Goal: Task Accomplishment & Management: Manage account settings

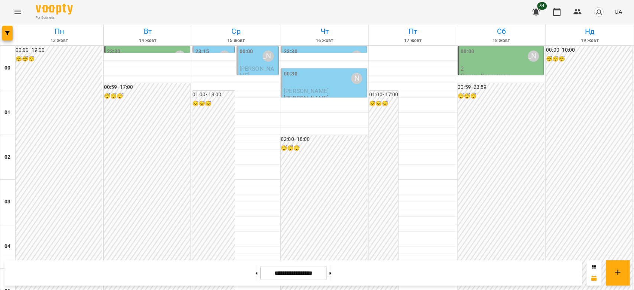
scroll to position [793, 0]
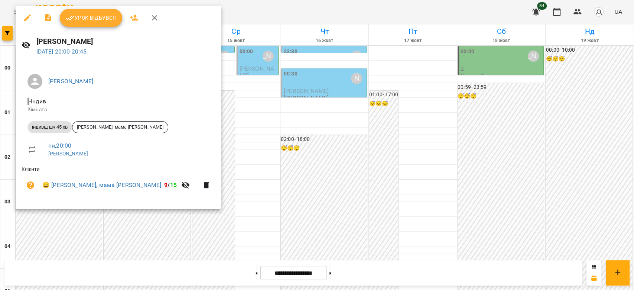
click at [87, 17] on span "Урок відбувся" at bounding box center [91, 17] width 51 height 9
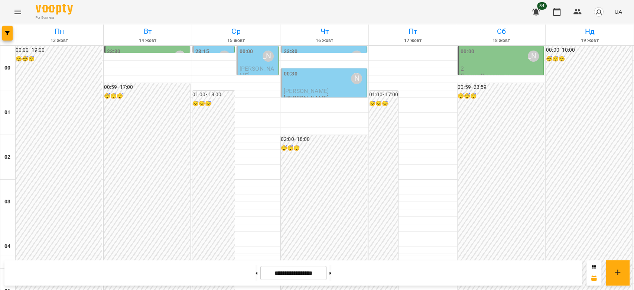
scroll to position [495, 0]
click at [256, 275] on button at bounding box center [257, 273] width 2 height 16
type input "**********"
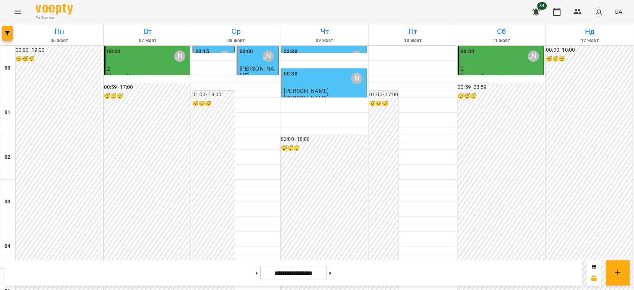
scroll to position [859, 0]
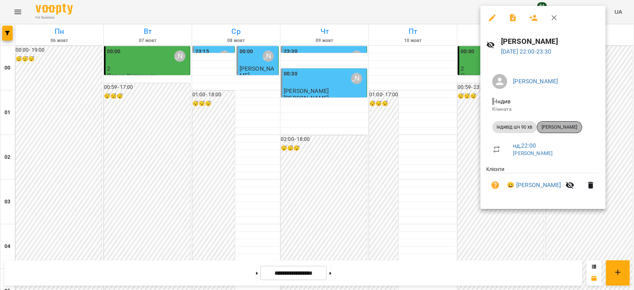
click at [571, 122] on div "Марія Михайлова" at bounding box center [559, 127] width 45 height 12
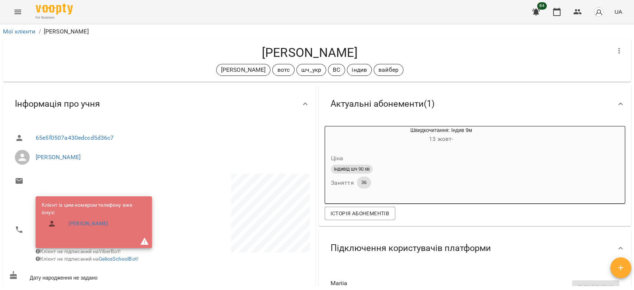
drag, startPoint x: 360, startPoint y: 55, endPoint x: 231, endPoint y: 55, distance: 129.3
click at [231, 55] on h4 "Марія Михайлова" at bounding box center [310, 52] width 602 height 15
copy h4 "Марія Михайлова"
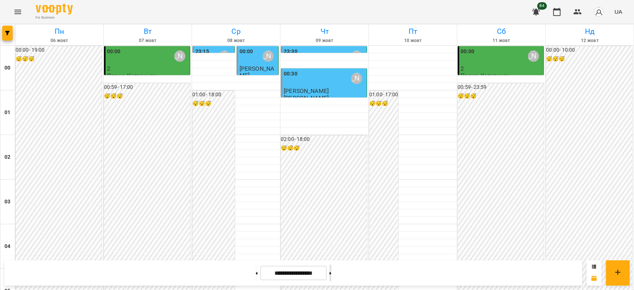
click at [331, 275] on button at bounding box center [331, 273] width 2 height 16
type input "**********"
